Goal: Task Accomplishment & Management: Complete application form

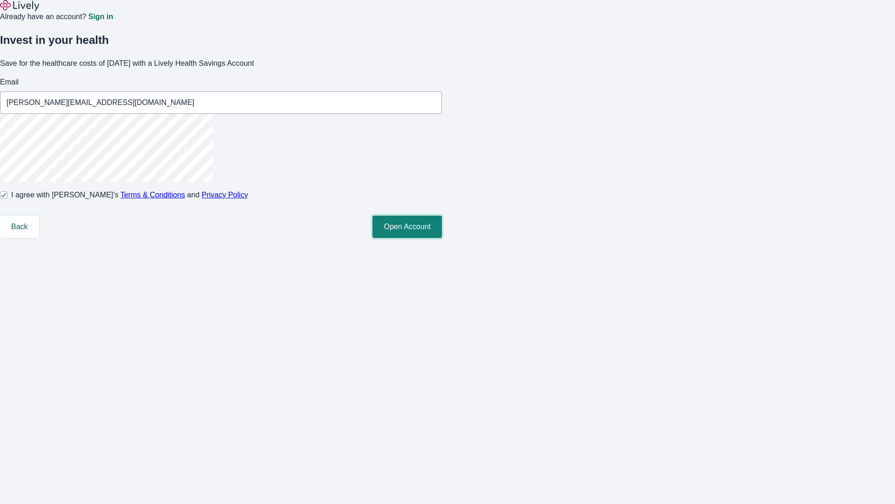
click at [442, 238] on button "Open Account" at bounding box center [406, 226] width 69 height 22
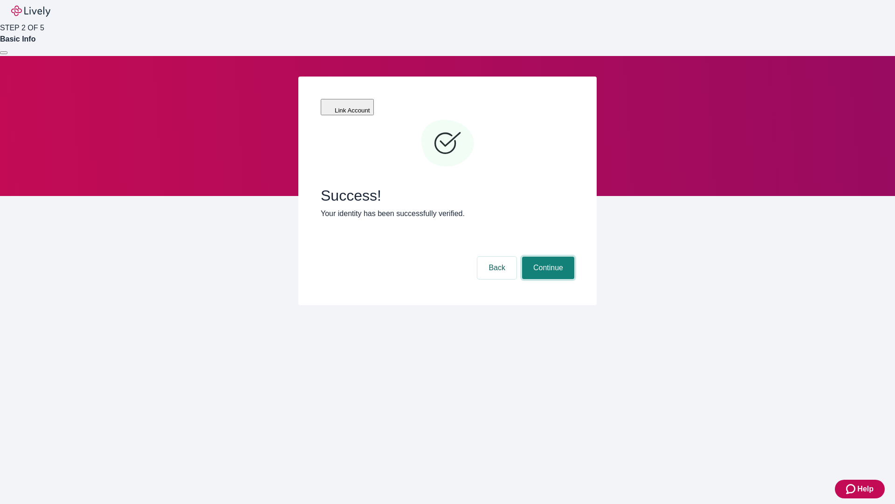
click at [547, 256] on button "Continue" at bounding box center [548, 267] width 52 height 22
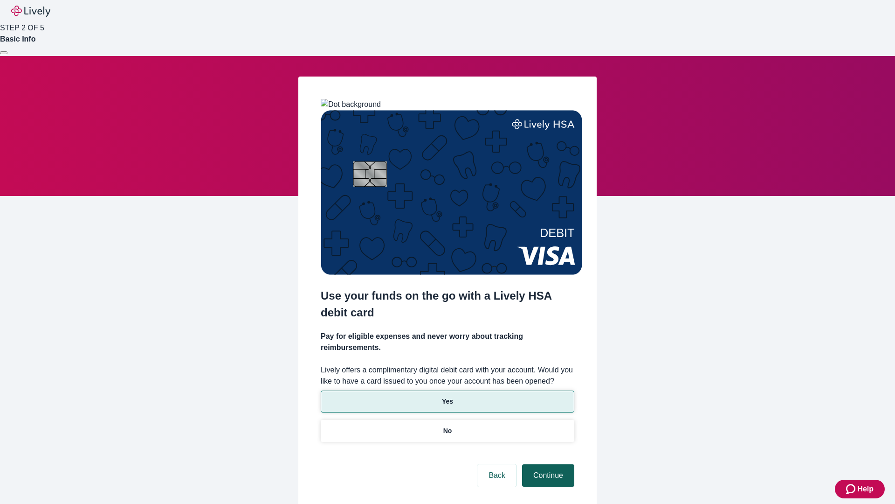
click at [447, 396] on p "Yes" at bounding box center [447, 401] width 11 height 10
click at [547, 464] on button "Continue" at bounding box center [548, 475] width 52 height 22
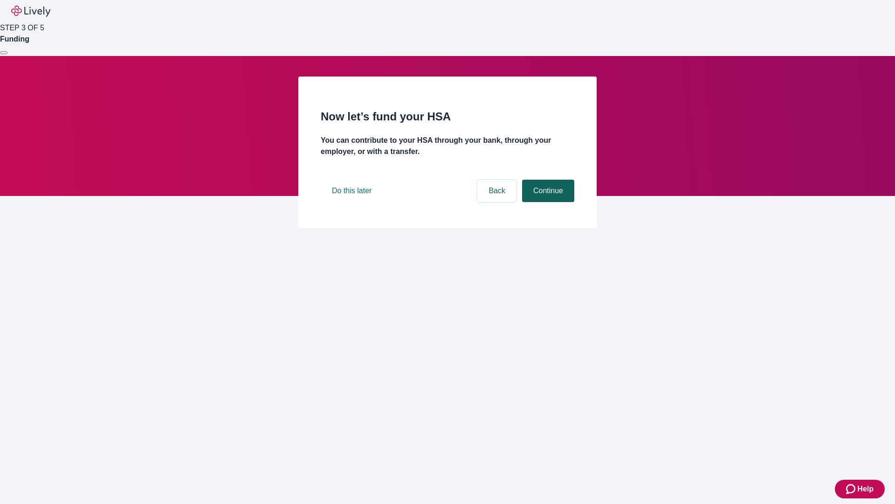
click at [547, 202] on button "Continue" at bounding box center [548, 190] width 52 height 22
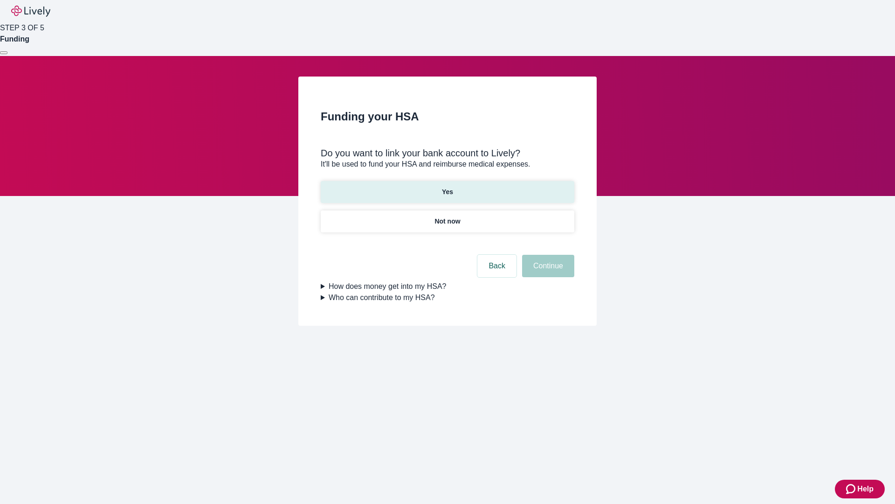
click at [447, 187] on p "Yes" at bounding box center [447, 192] width 11 height 10
click at [547, 255] on button "Continue" at bounding box center [548, 266] width 52 height 22
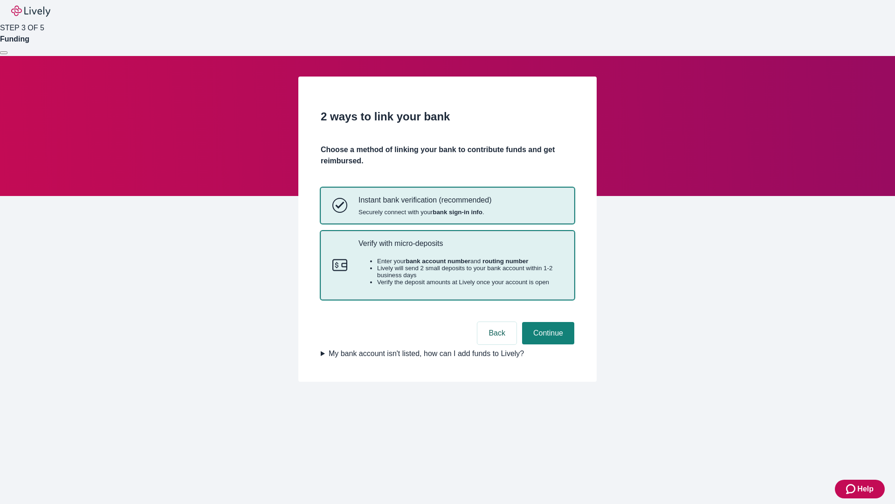
click at [460, 248] on p "Verify with micro-deposits" at bounding box center [461, 243] width 204 height 9
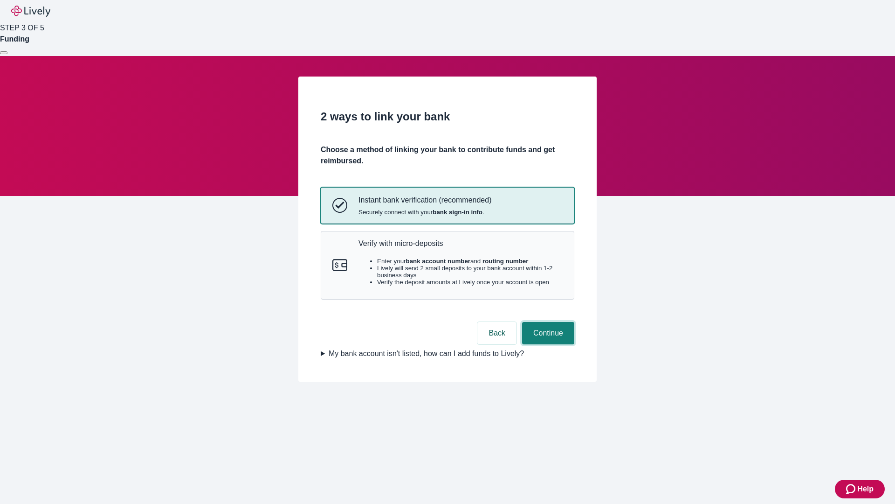
click at [547, 344] on button "Continue" at bounding box center [548, 333] width 52 height 22
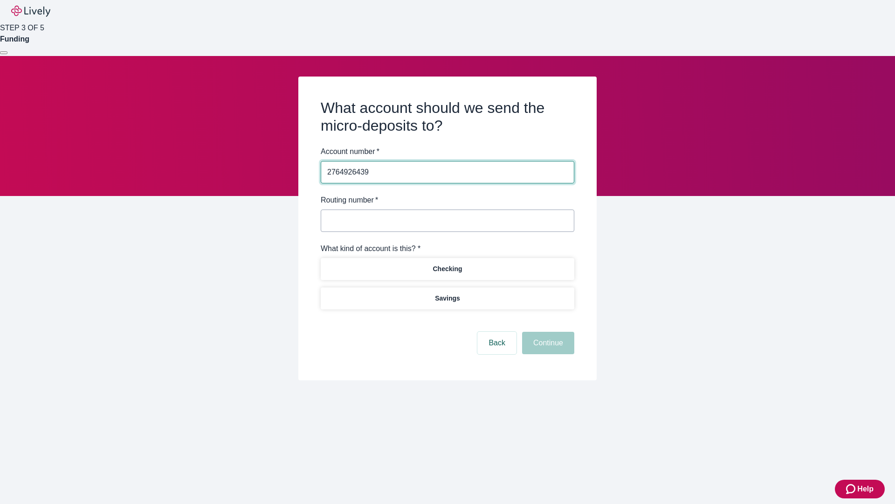
type input "2764926439"
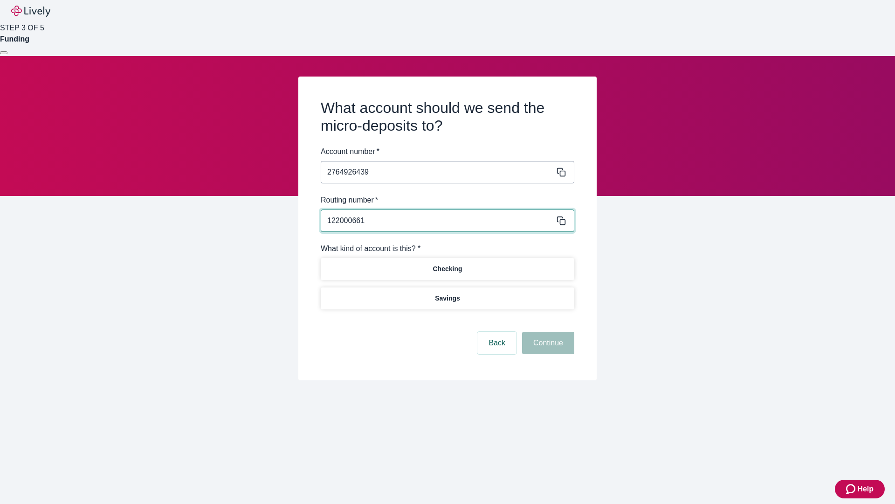
type input "122000661"
click at [447, 268] on p "Checking" at bounding box center [447, 269] width 29 height 10
click at [547, 344] on button "Continue" at bounding box center [548, 342] width 52 height 22
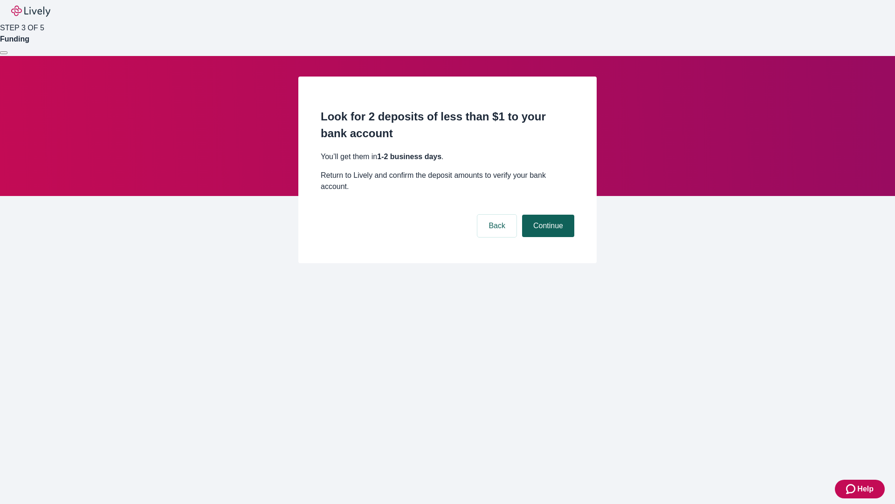
click at [547, 214] on button "Continue" at bounding box center [548, 225] width 52 height 22
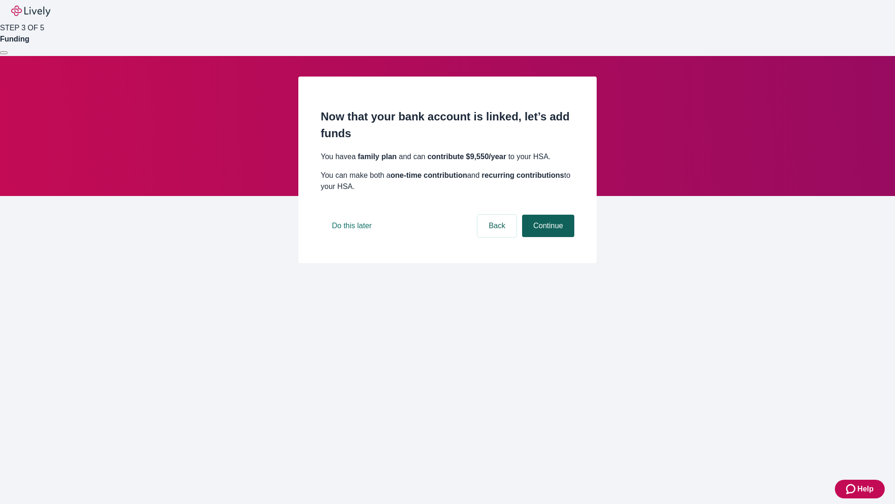
click at [547, 237] on button "Continue" at bounding box center [548, 225] width 52 height 22
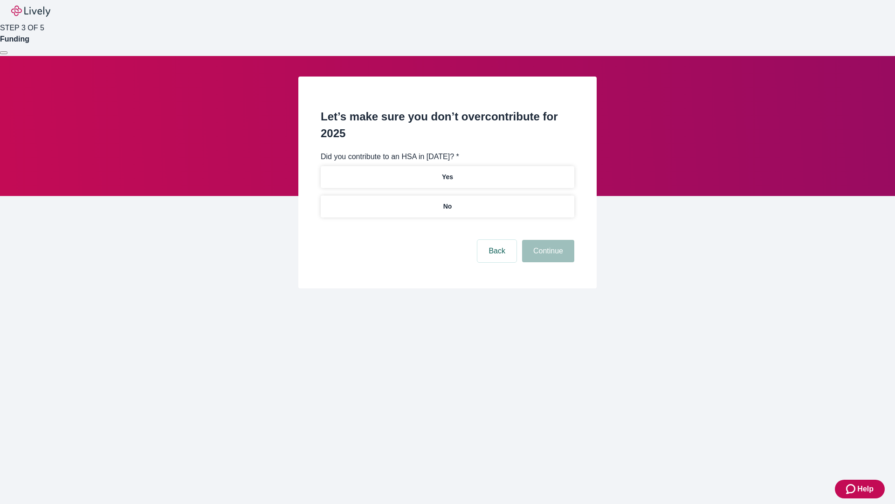
click at [447, 201] on p "No" at bounding box center [447, 206] width 9 height 10
click at [547, 240] on button "Continue" at bounding box center [548, 251] width 52 height 22
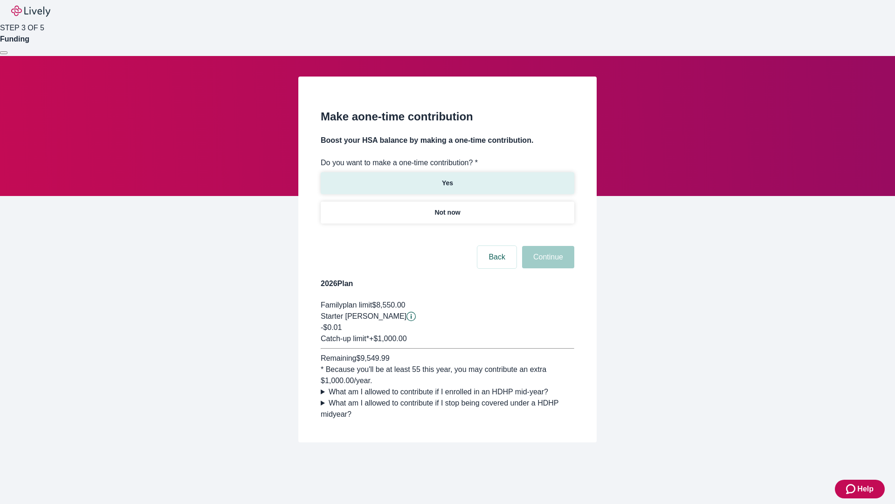
click at [447, 178] on p "Yes" at bounding box center [447, 183] width 11 height 10
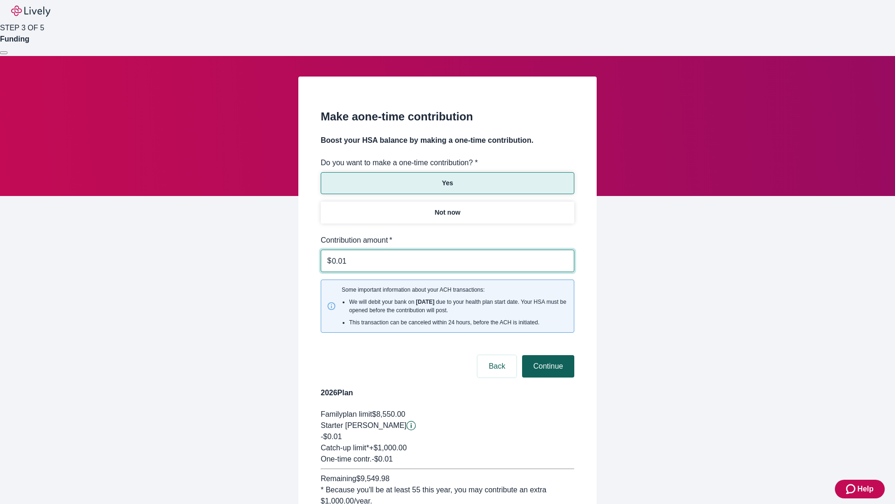
type input "0.01"
click at [547, 355] on button "Continue" at bounding box center [548, 366] width 52 height 22
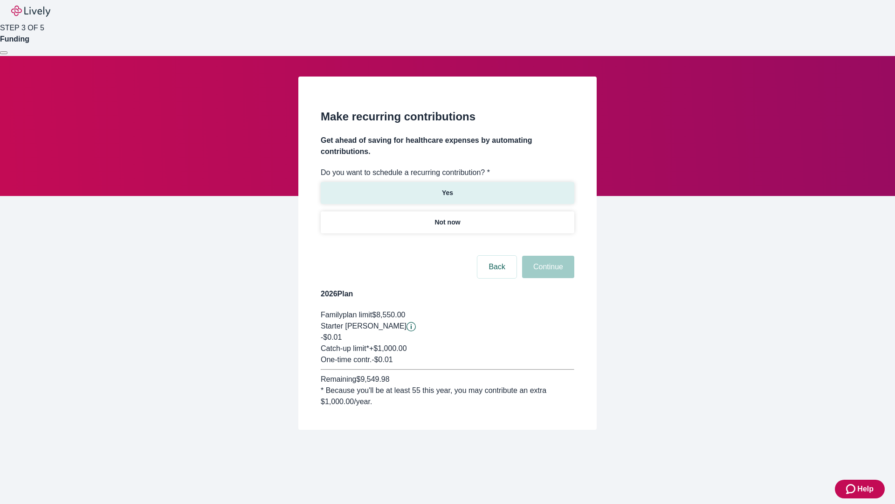
click at [447, 188] on p "Yes" at bounding box center [447, 193] width 11 height 10
click at [447, 244] on body "Help STEP 3 OF 5 Funding Make recurring contributions Get ahead of saving for h…" at bounding box center [447, 237] width 895 height 474
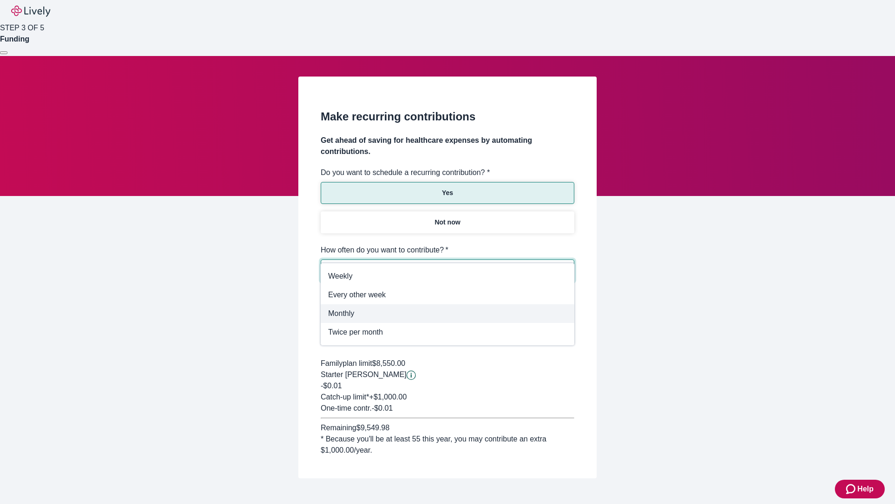
click at [448, 313] on span "Monthly" at bounding box center [447, 313] width 239 height 11
type input "Monthly"
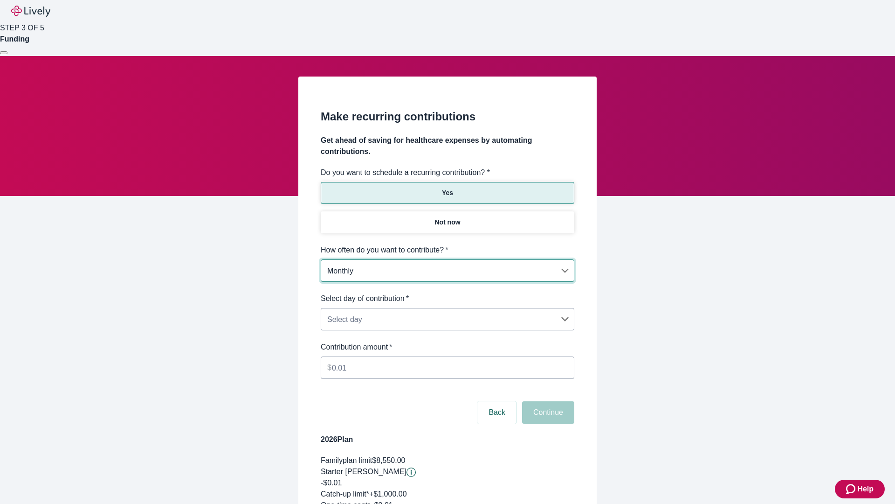
click at [447, 293] on body "Help STEP 3 OF 5 Funding Make recurring contributions Get ahead of saving for h…" at bounding box center [447, 310] width 895 height 620
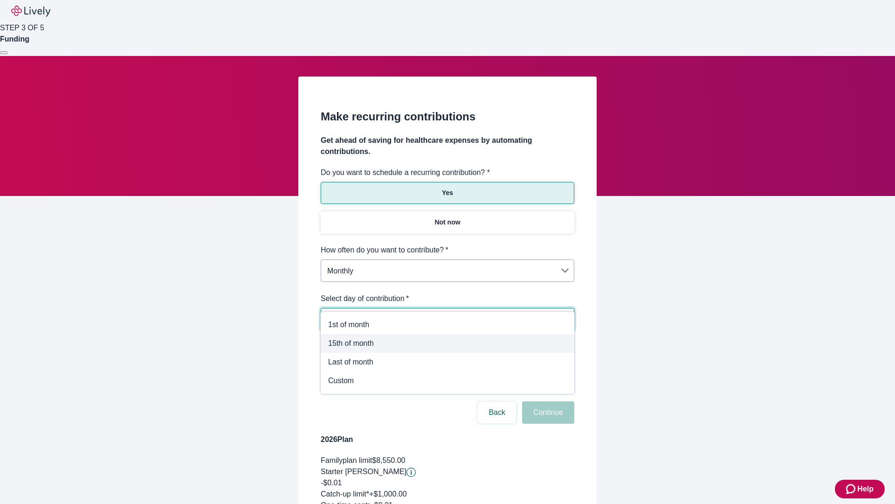
click at [448, 343] on span "15th of month" at bounding box center [447, 343] width 239 height 11
type input "Monthly15th"
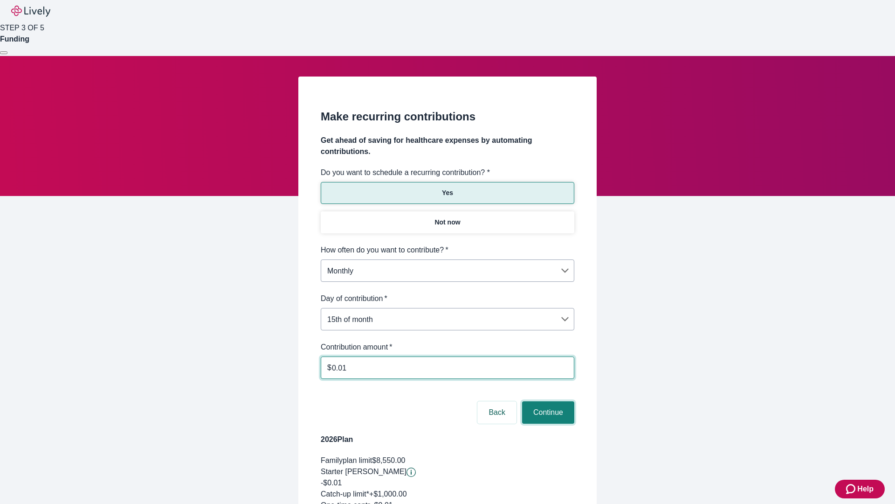
click at [547, 401] on button "Continue" at bounding box center [548, 412] width 52 height 22
